Goal: Task Accomplishment & Management: Complete application form

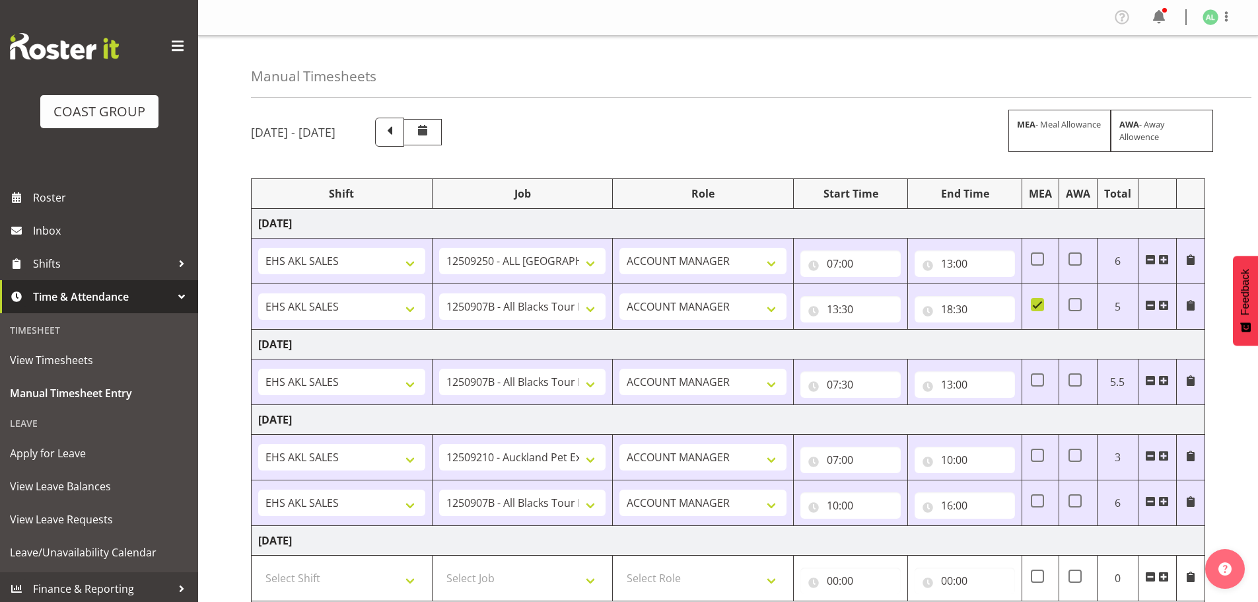
select select "10269"
select select "10497"
select select "10191"
select select "10497"
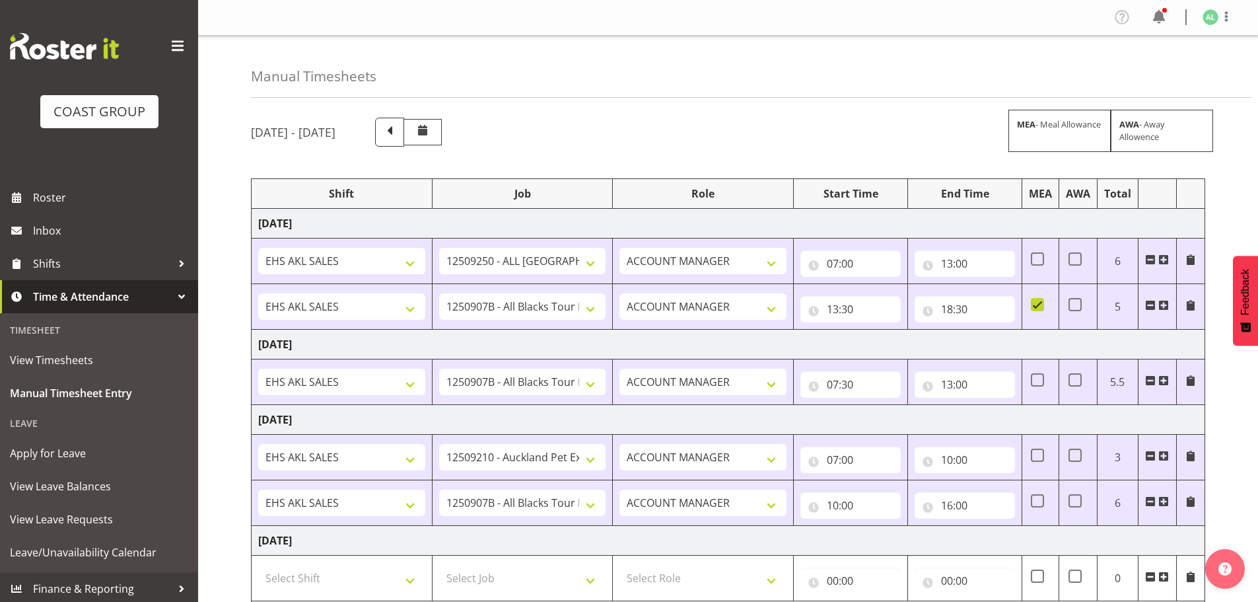
select select "10497"
select select "10684"
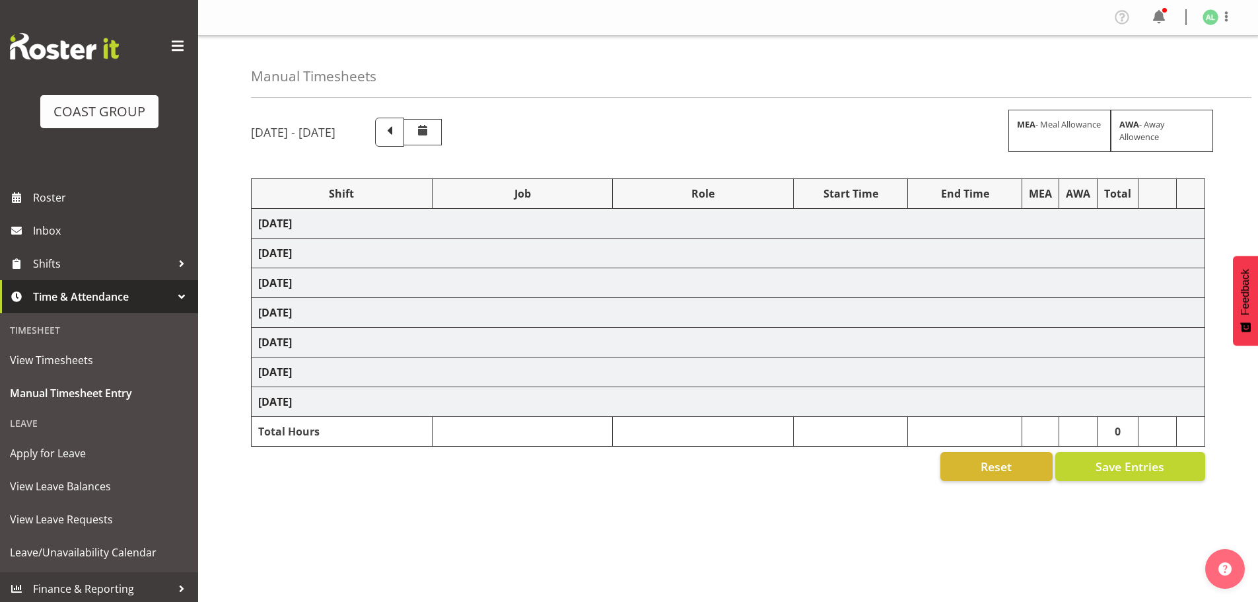
scroll to position [44, 0]
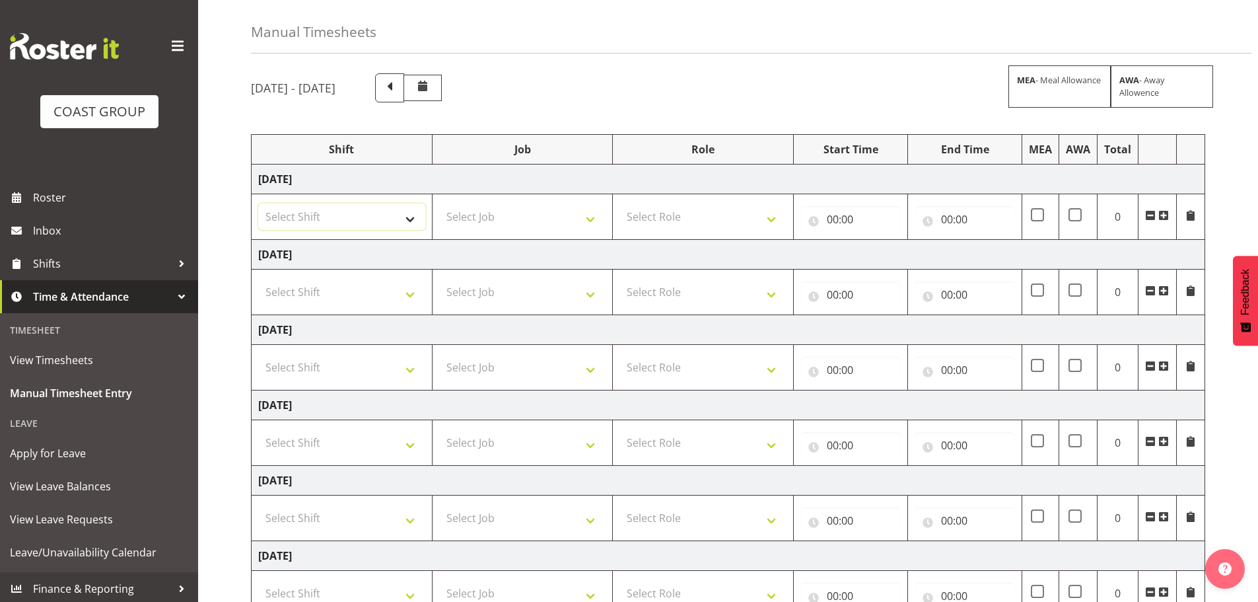
click at [292, 212] on select "Select Shift EHS AKL SALES" at bounding box center [341, 216] width 167 height 26
select select "1327"
click at [258, 203] on select "Select Shift EHS AKL SALES" at bounding box center [341, 216] width 167 height 26
click at [489, 223] on select "Select Job 1 Carlton Events 1 [PERSON_NAME][GEOGRAPHIC_DATA] 1 [PERSON_NAME][GE…" at bounding box center [522, 216] width 167 height 26
select select "10269"
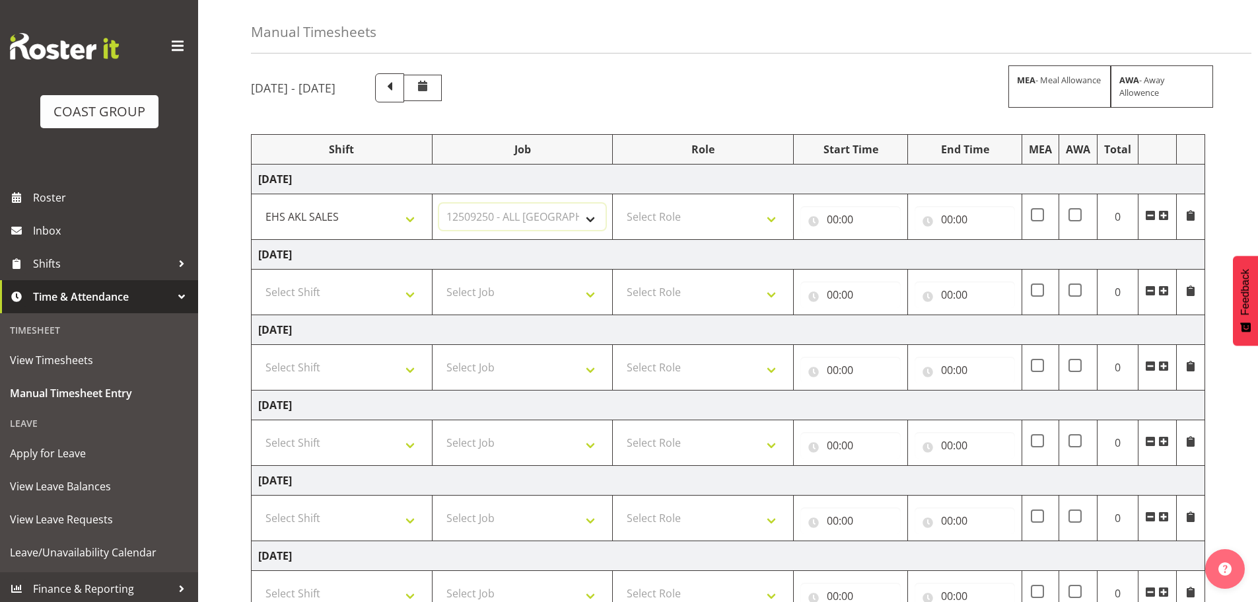
click at [439, 203] on select "Select Job 1 Carlton Events 1 [PERSON_NAME][GEOGRAPHIC_DATA] 1 [PERSON_NAME][GE…" at bounding box center [522, 216] width 167 height 26
click at [707, 224] on select "Select Role ACCOUNT MANAGER Account Manager" at bounding box center [702, 216] width 167 height 26
select select "197"
click at [619, 203] on select "Select Role ACCOUNT MANAGER Account Manager" at bounding box center [702, 216] width 167 height 26
click at [833, 217] on input "00:00" at bounding box center [850, 219] width 100 height 26
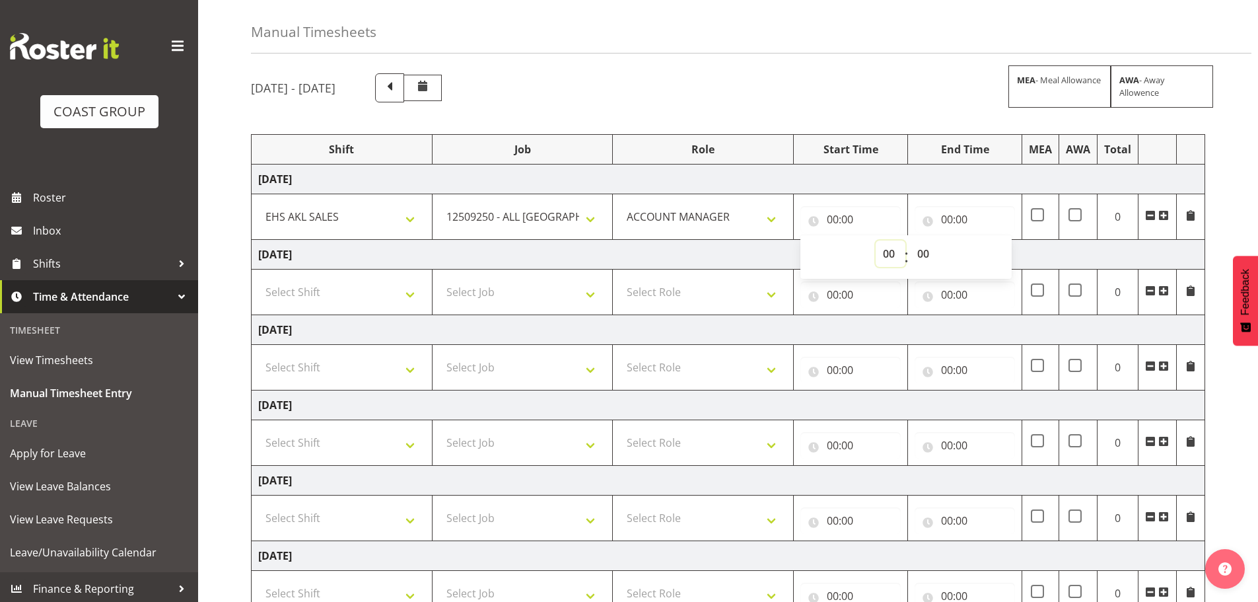
click at [883, 258] on select "00 01 02 03 04 05 06 07 08 09 10 11 12 13 14 15 16 17 18 19 20 21 22 23" at bounding box center [891, 253] width 30 height 26
select select "7"
click at [876, 240] on select "00 01 02 03 04 05 06 07 08 09 10 11 12 13 14 15 16 17 18 19 20 21 22 23" at bounding box center [891, 253] width 30 height 26
type input "07:00"
click at [928, 254] on select "00 01 02 03 04 05 06 07 08 09 10 11 12 13 14 15 16 17 18 19 20 21 22 23 24 25 2…" at bounding box center [925, 253] width 30 height 26
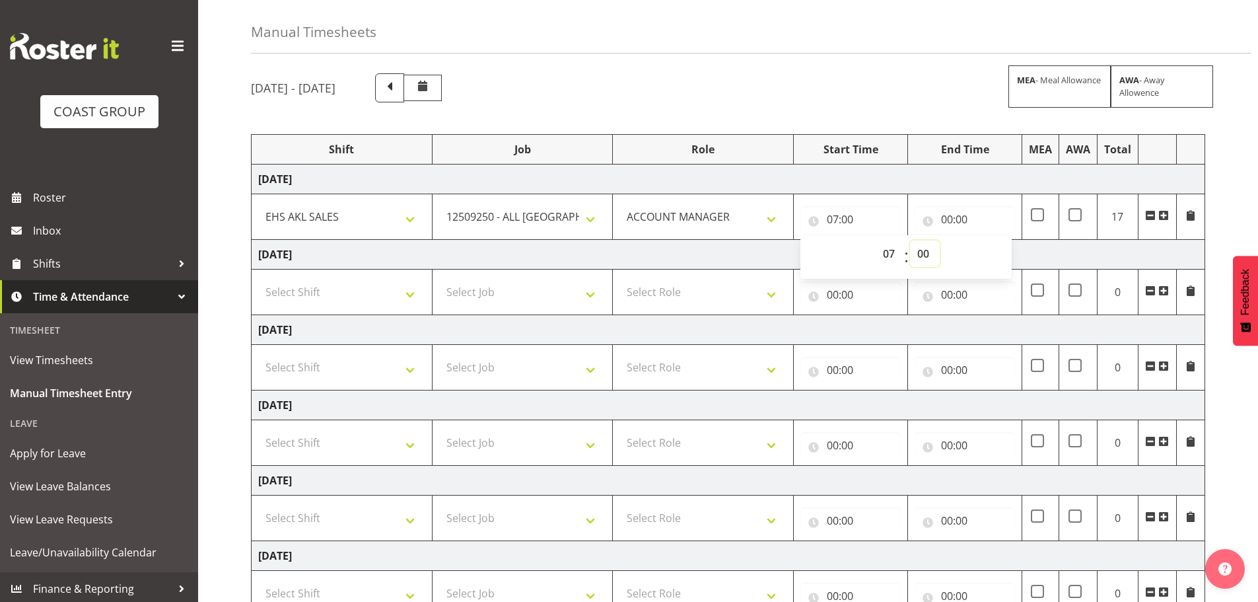
select select "30"
click at [910, 240] on select "00 01 02 03 04 05 06 07 08 09 10 11 12 13 14 15 16 17 18 19 20 21 22 23 24 25 2…" at bounding box center [925, 253] width 30 height 26
type input "07:30"
click at [949, 223] on input "00:00" at bounding box center [964, 219] width 100 height 26
click at [1007, 254] on select "00 01 02 03 04 05 06 07 08 09 10 11 12 13 14 15 16 17 18 19 20 21 22 23" at bounding box center [1005, 253] width 30 height 26
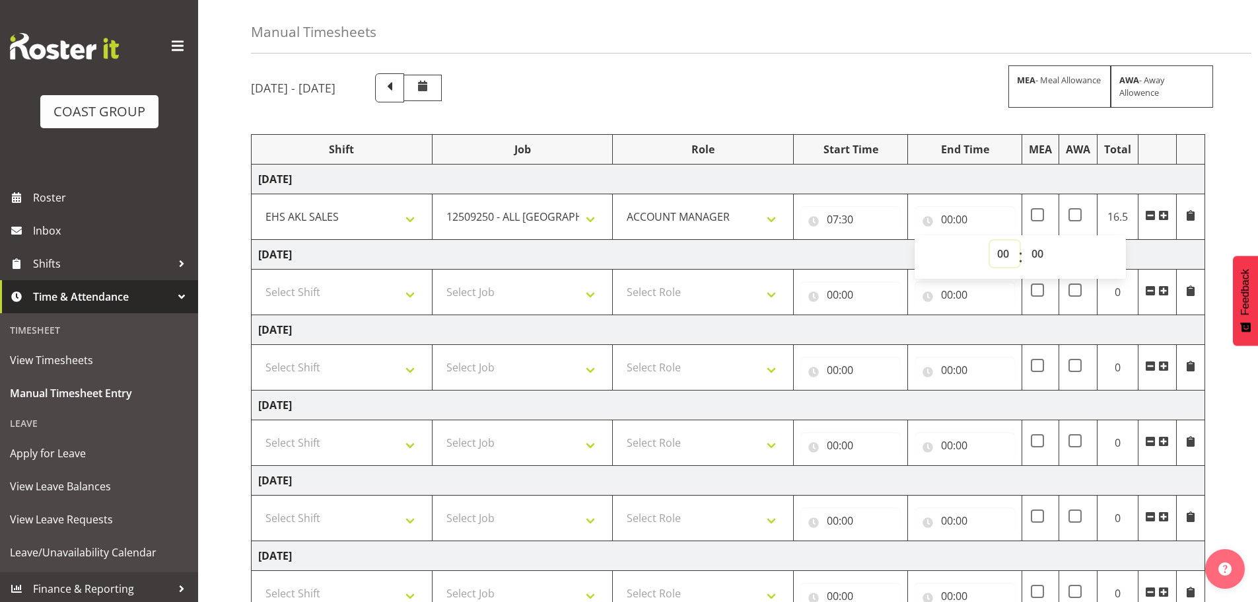
select select "13"
click at [990, 240] on select "00 01 02 03 04 05 06 07 08 09 10 11 12 13 14 15 16 17 18 19 20 21 22 23" at bounding box center [1005, 253] width 30 height 26
type input "13:00"
click at [835, 259] on td "[DATE]" at bounding box center [728, 255] width 953 height 30
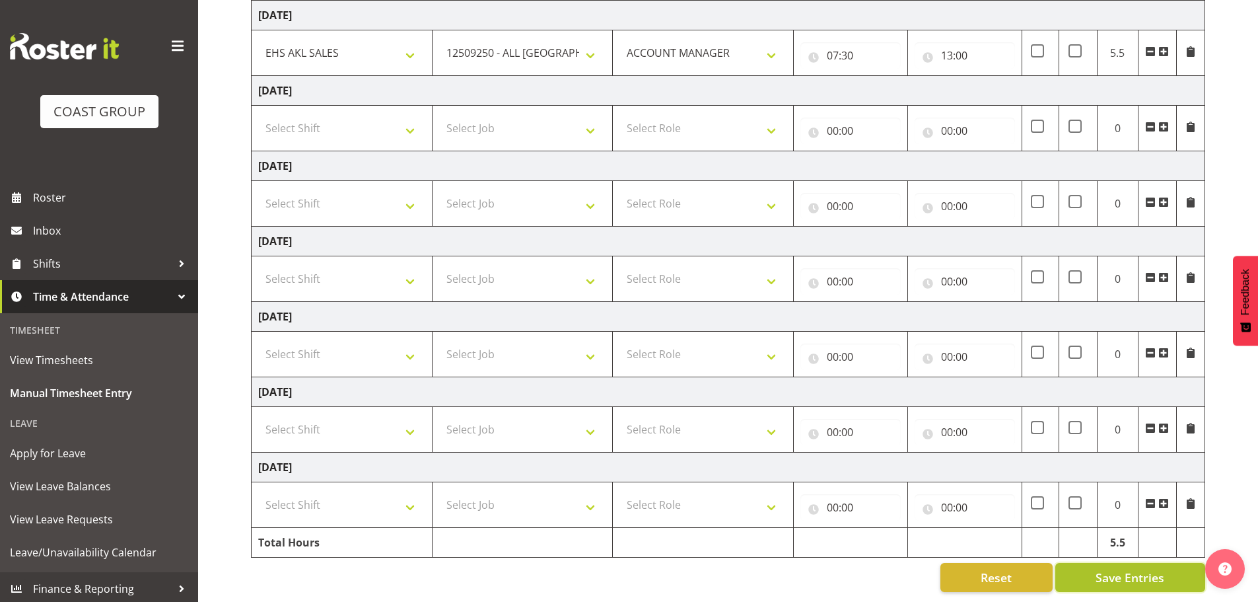
click at [1156, 568] on span "Save Entries" at bounding box center [1129, 576] width 69 height 17
